Goal: Task Accomplishment & Management: Use online tool/utility

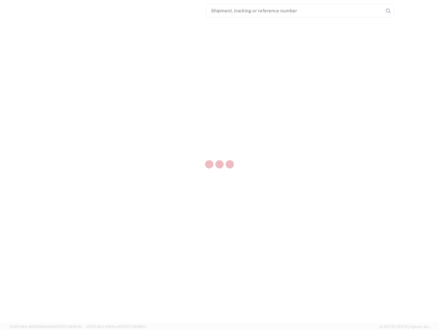
select select "US"
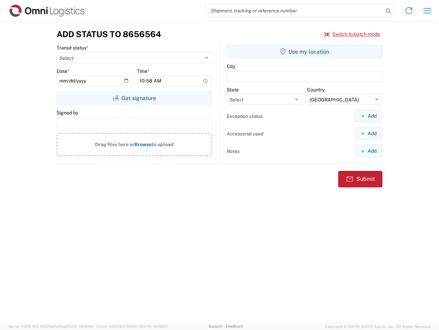
click at [295, 11] on input "search" at bounding box center [295, 10] width 178 height 13
click at [389, 11] on icon at bounding box center [389, 11] width 10 height 10
click at [409, 11] on icon at bounding box center [409, 10] width 11 height 11
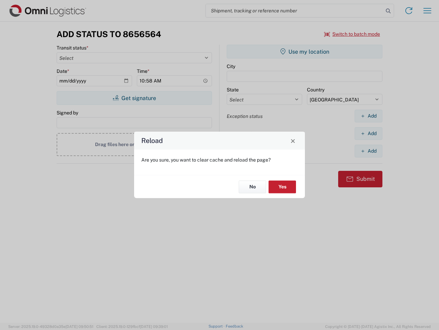
click at [353, 34] on div "Reload Are you sure, you want to clear cache and reload the page? No Yes" at bounding box center [219, 165] width 439 height 330
click at [134, 98] on div "Reload Are you sure, you want to clear cache and reload the page? No Yes" at bounding box center [219, 165] width 439 height 330
click at [305, 52] on div "Reload Are you sure, you want to clear cache and reload the page? No Yes" at bounding box center [219, 165] width 439 height 330
click at [369, 116] on div "Reload Are you sure, you want to clear cache and reload the page? No Yes" at bounding box center [219, 165] width 439 height 330
click at [369, 133] on div "Reload Are you sure, you want to clear cache and reload the page? No Yes" at bounding box center [219, 165] width 439 height 330
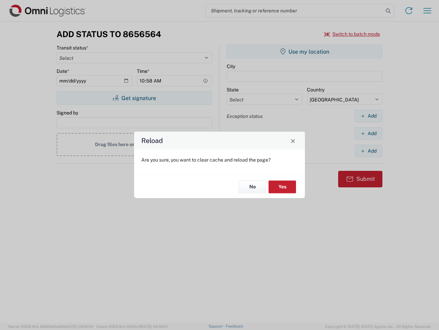
click at [369, 151] on div "Reload Are you sure, you want to clear cache and reload the page? No Yes" at bounding box center [219, 165] width 439 height 330
